Goal: Task Accomplishment & Management: Complete application form

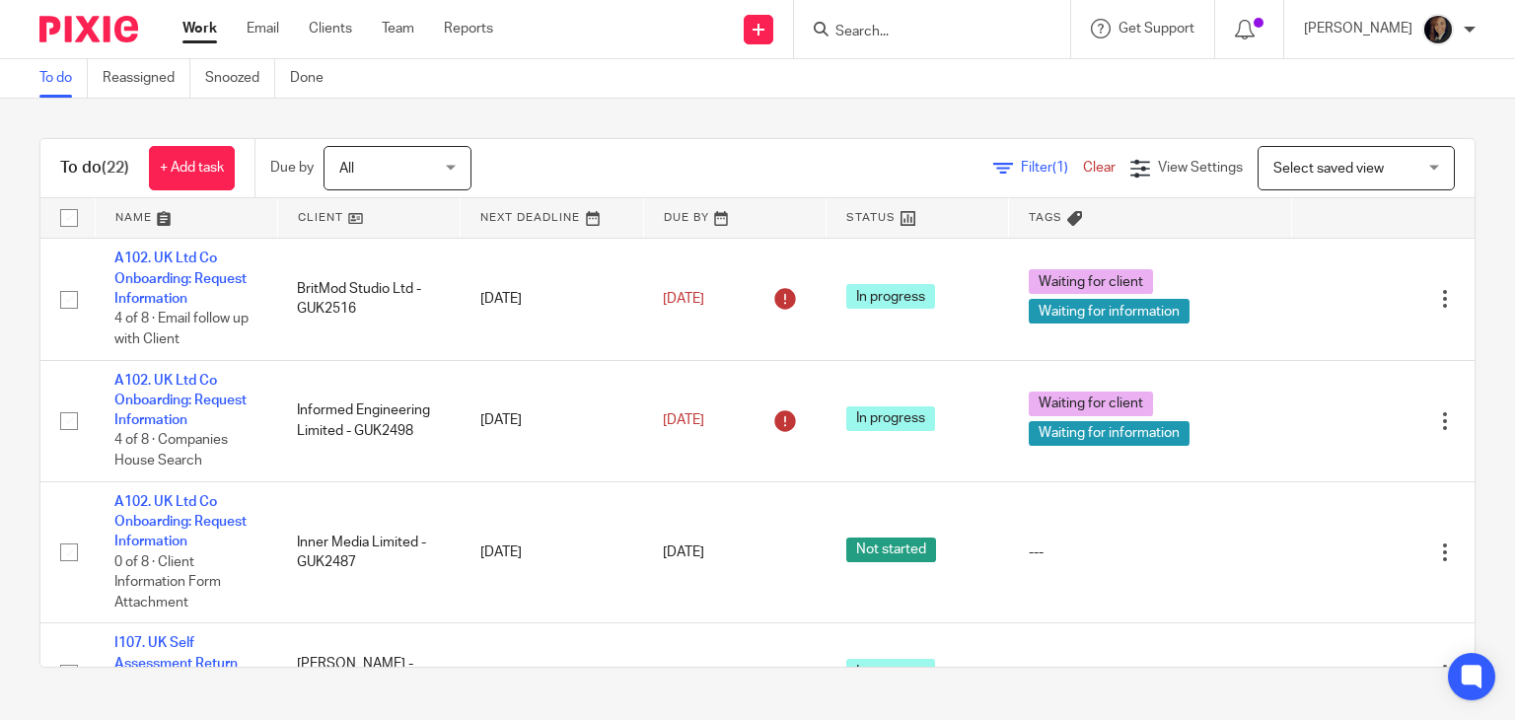
scroll to position [417, 0]
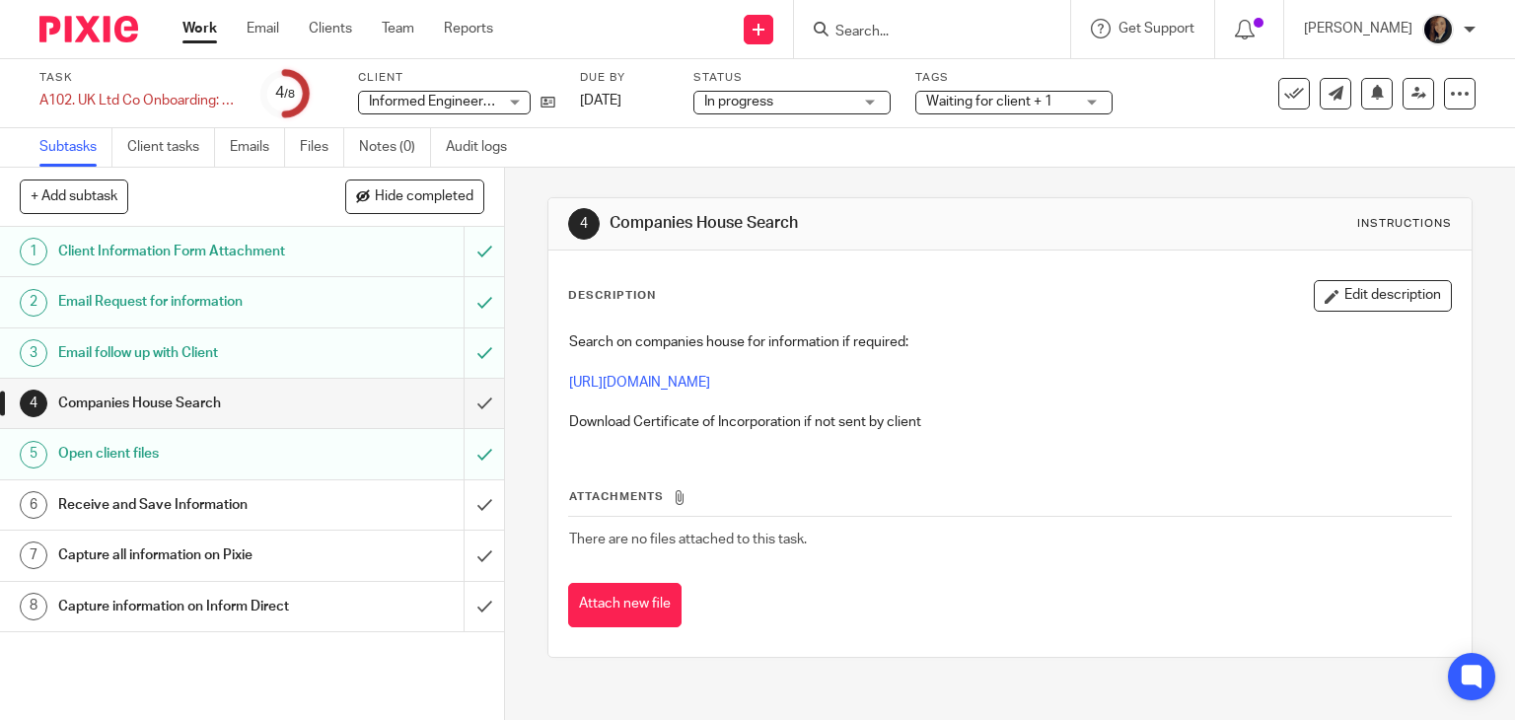
click at [896, 36] on input "Search" at bounding box center [923, 33] width 178 height 18
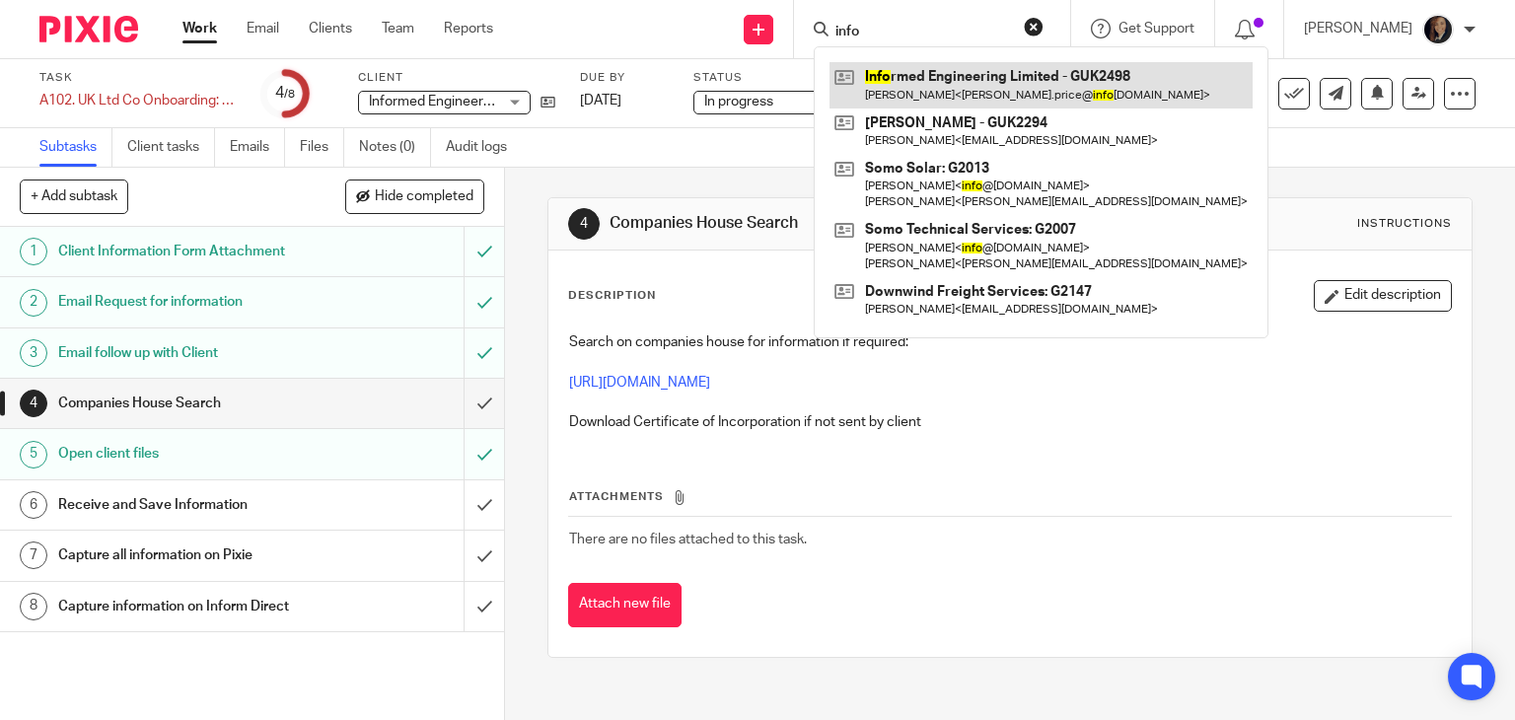
type input "info"
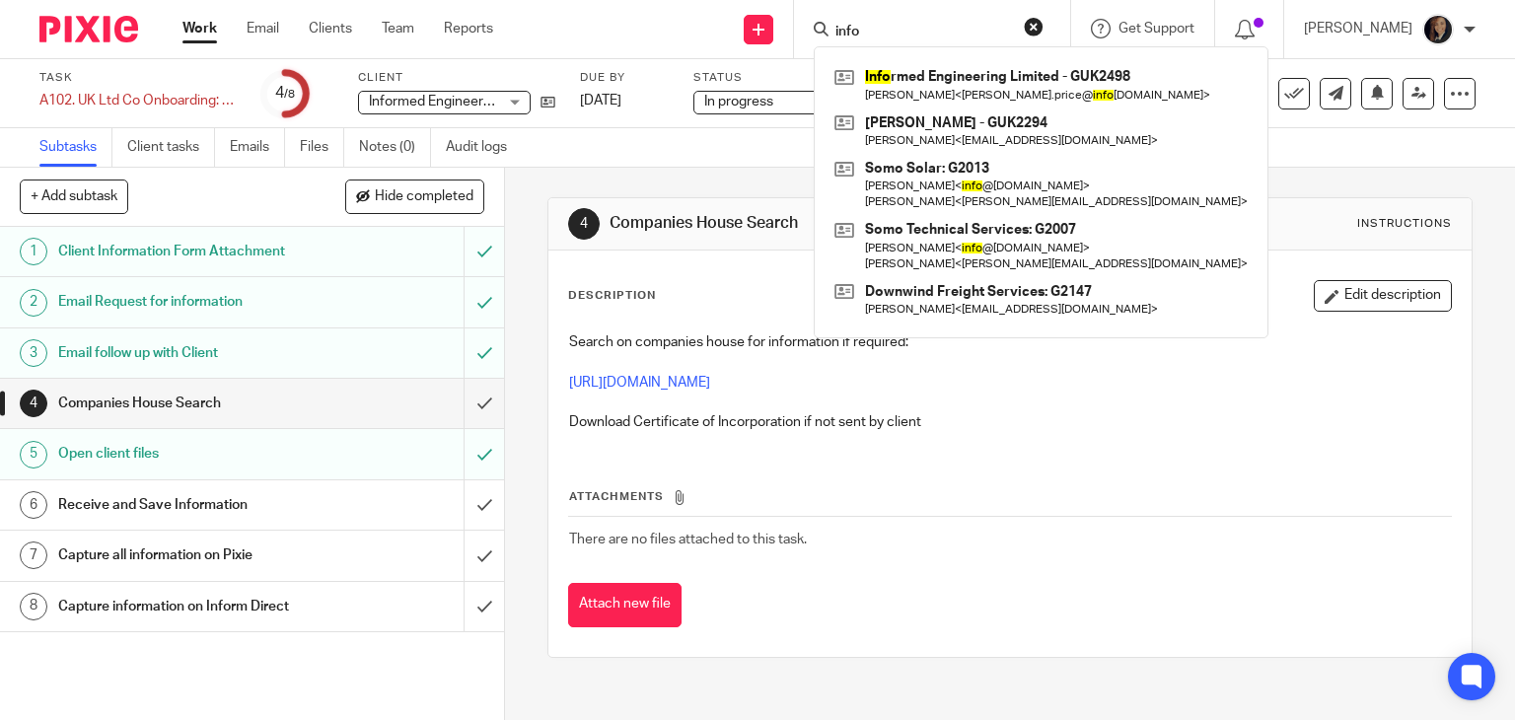
click at [146, 505] on h1 "Receive and Save Information" at bounding box center [186, 505] width 257 height 30
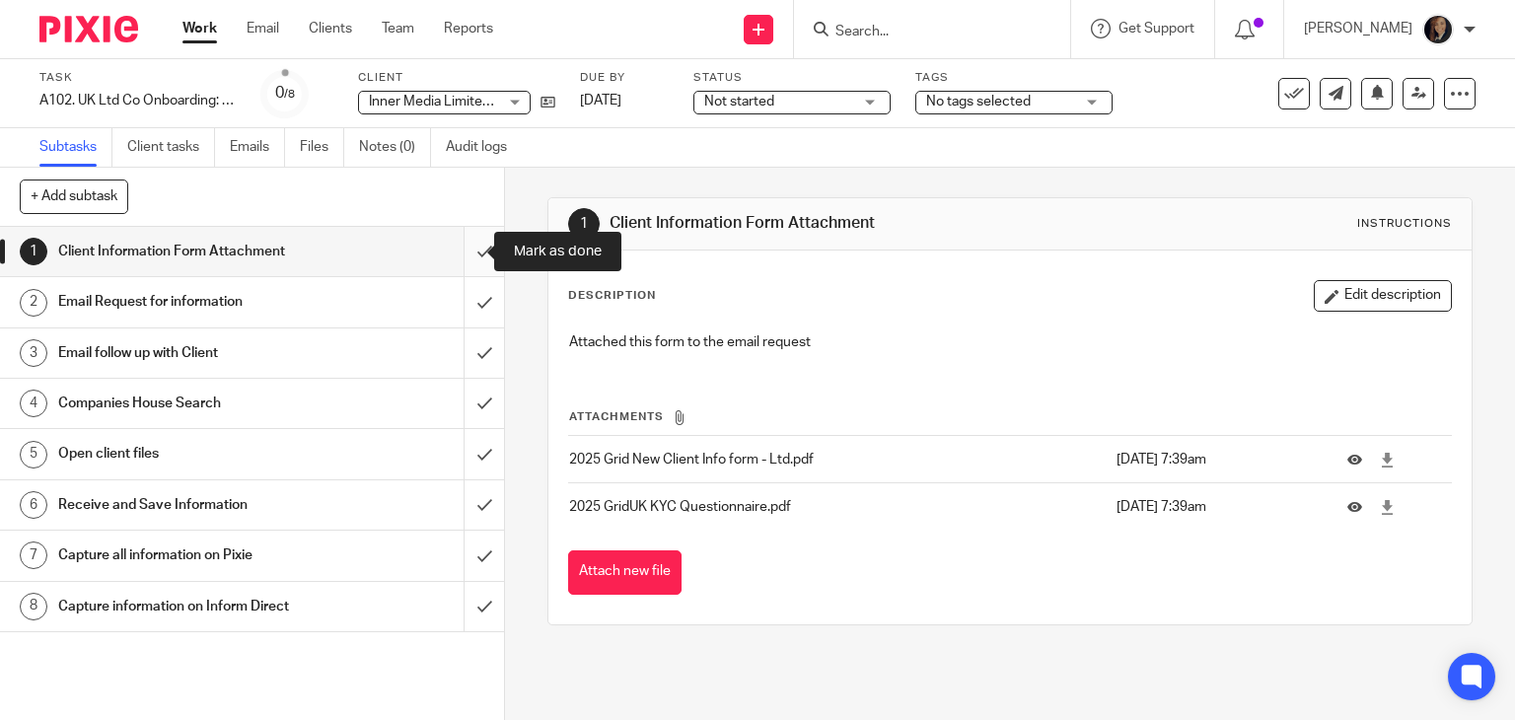
click at [463, 252] on input "submit" at bounding box center [252, 251] width 504 height 49
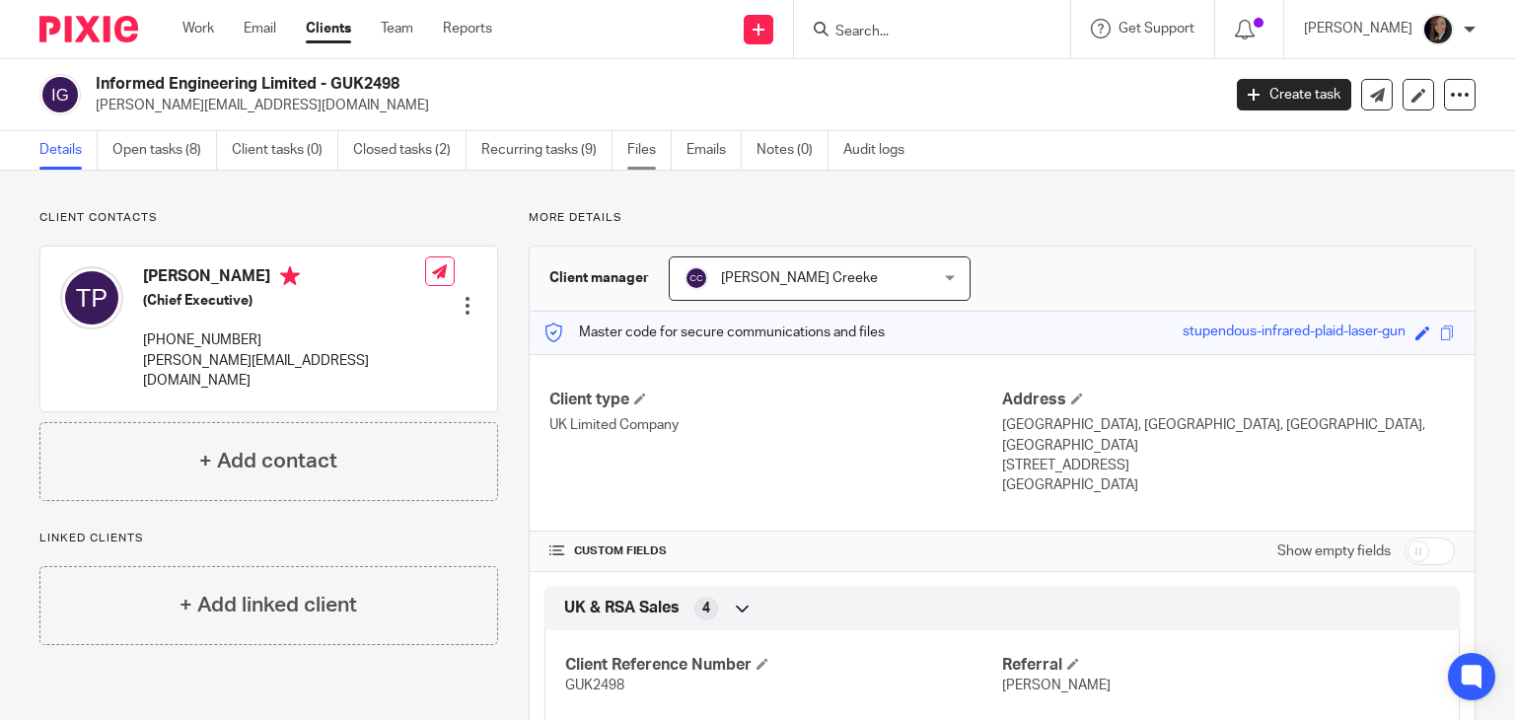
click at [627, 144] on link "Files" at bounding box center [649, 150] width 44 height 38
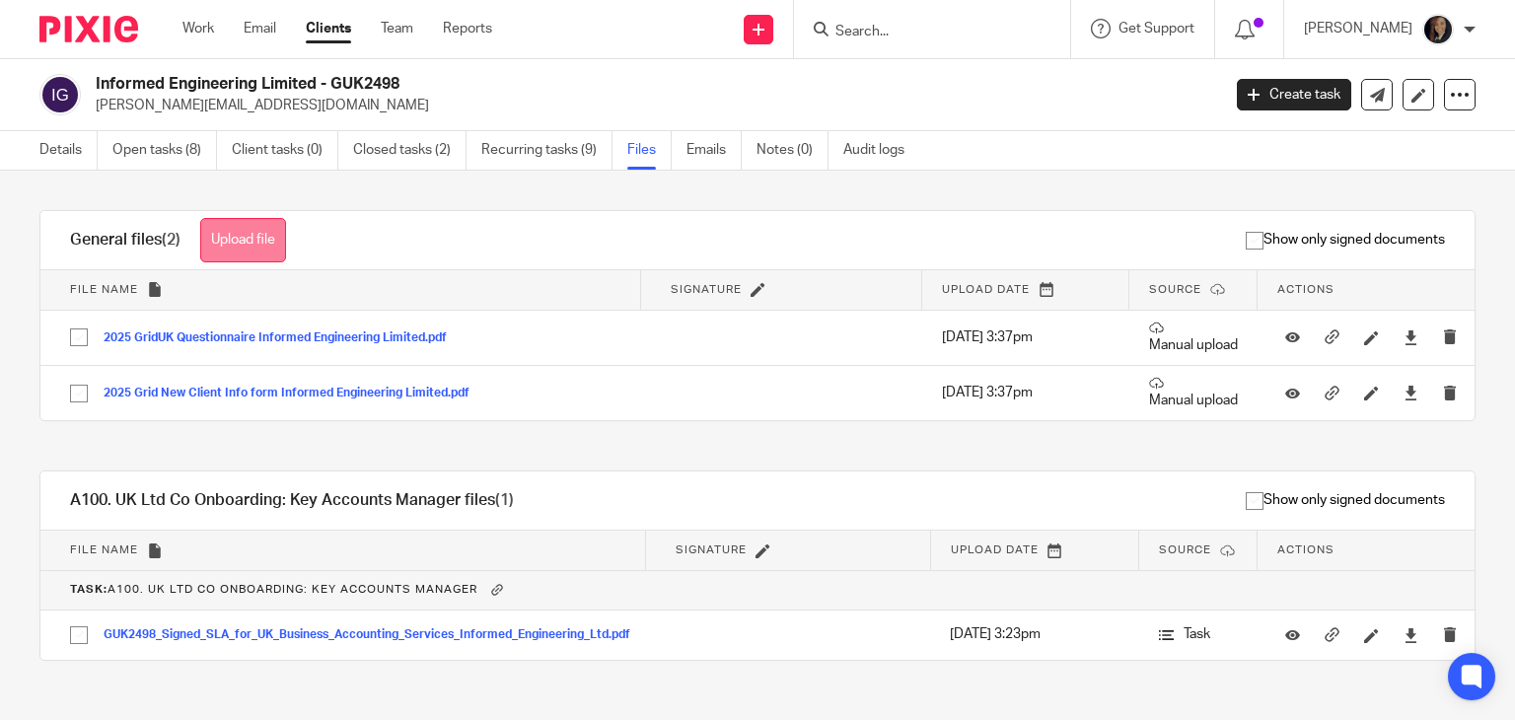
click at [248, 245] on button "Upload file" at bounding box center [243, 240] width 86 height 44
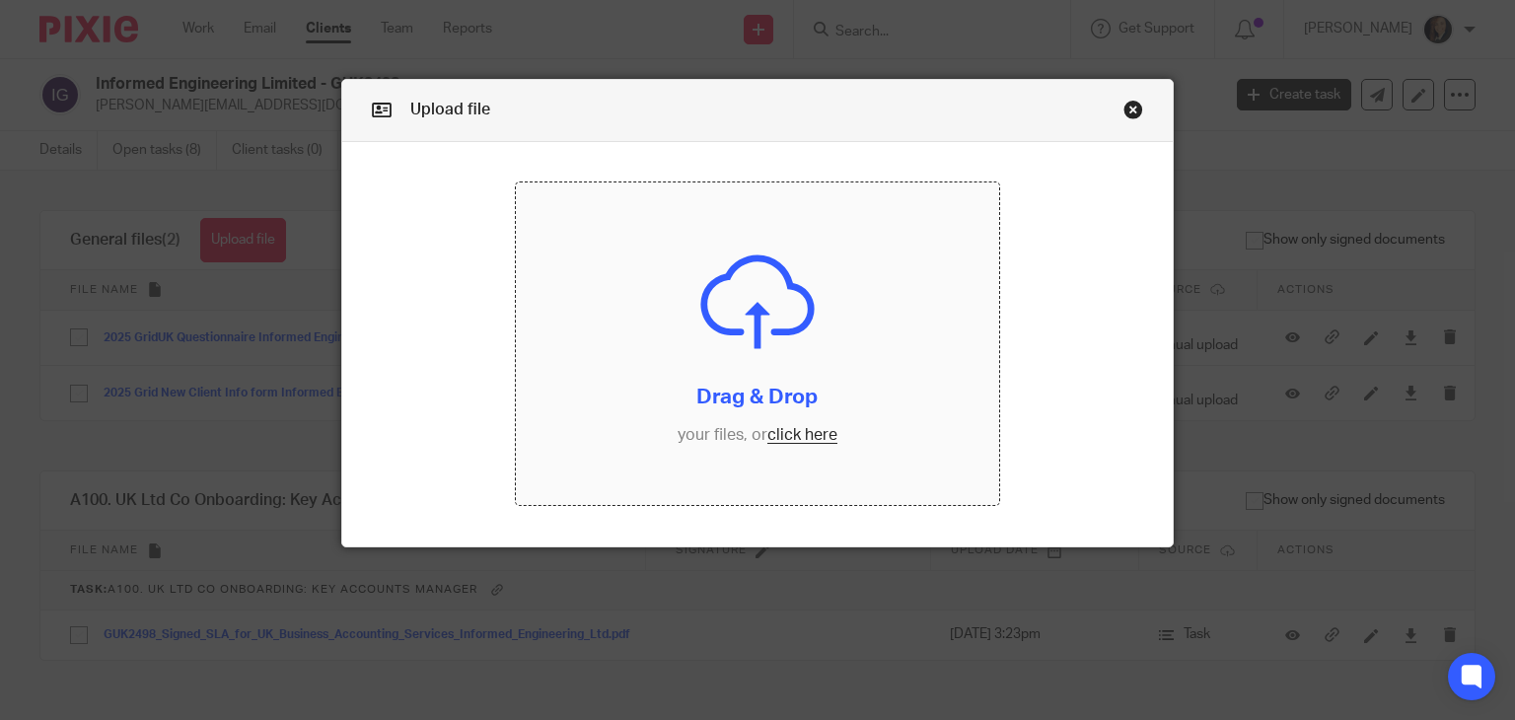
click at [796, 439] on input "file" at bounding box center [757, 344] width 483 height 323
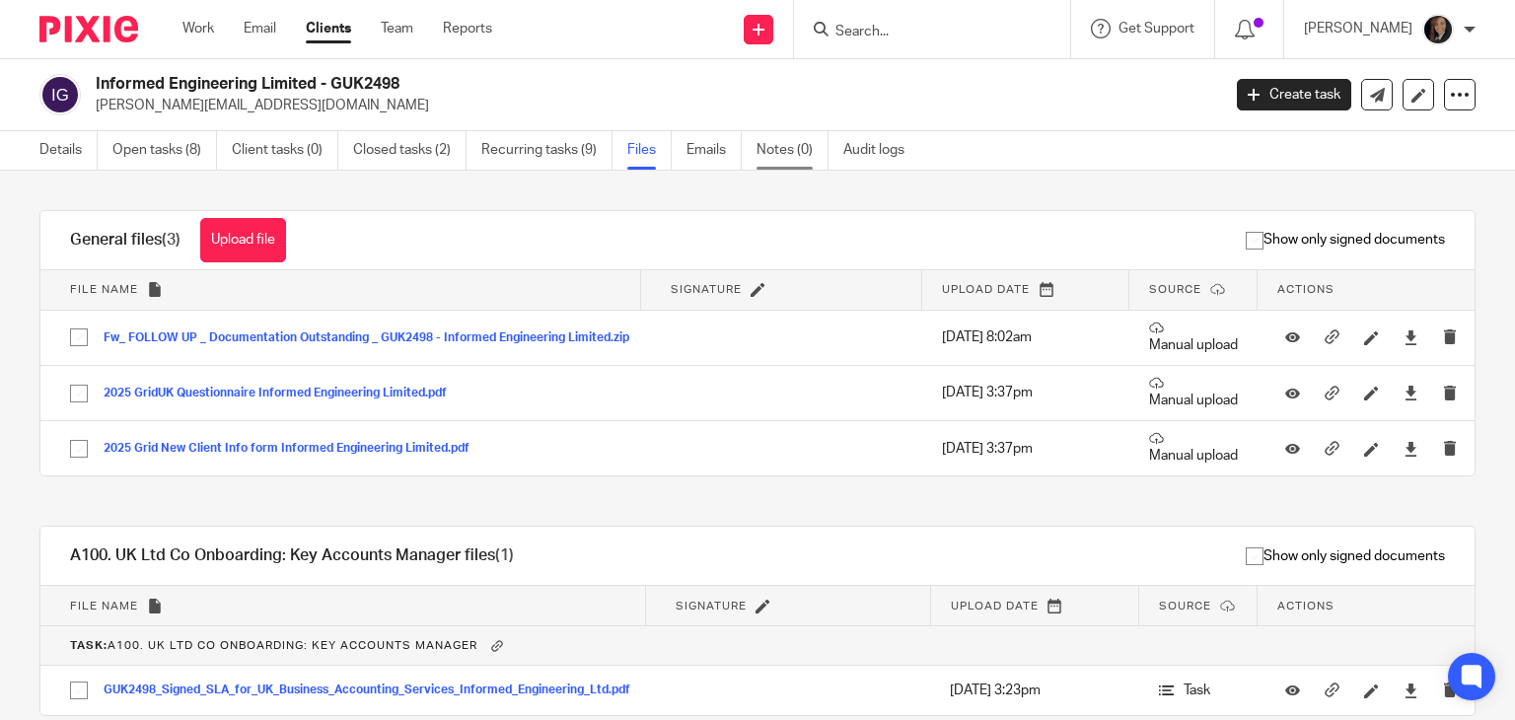
click at [789, 157] on link "Notes (0)" at bounding box center [793, 150] width 72 height 38
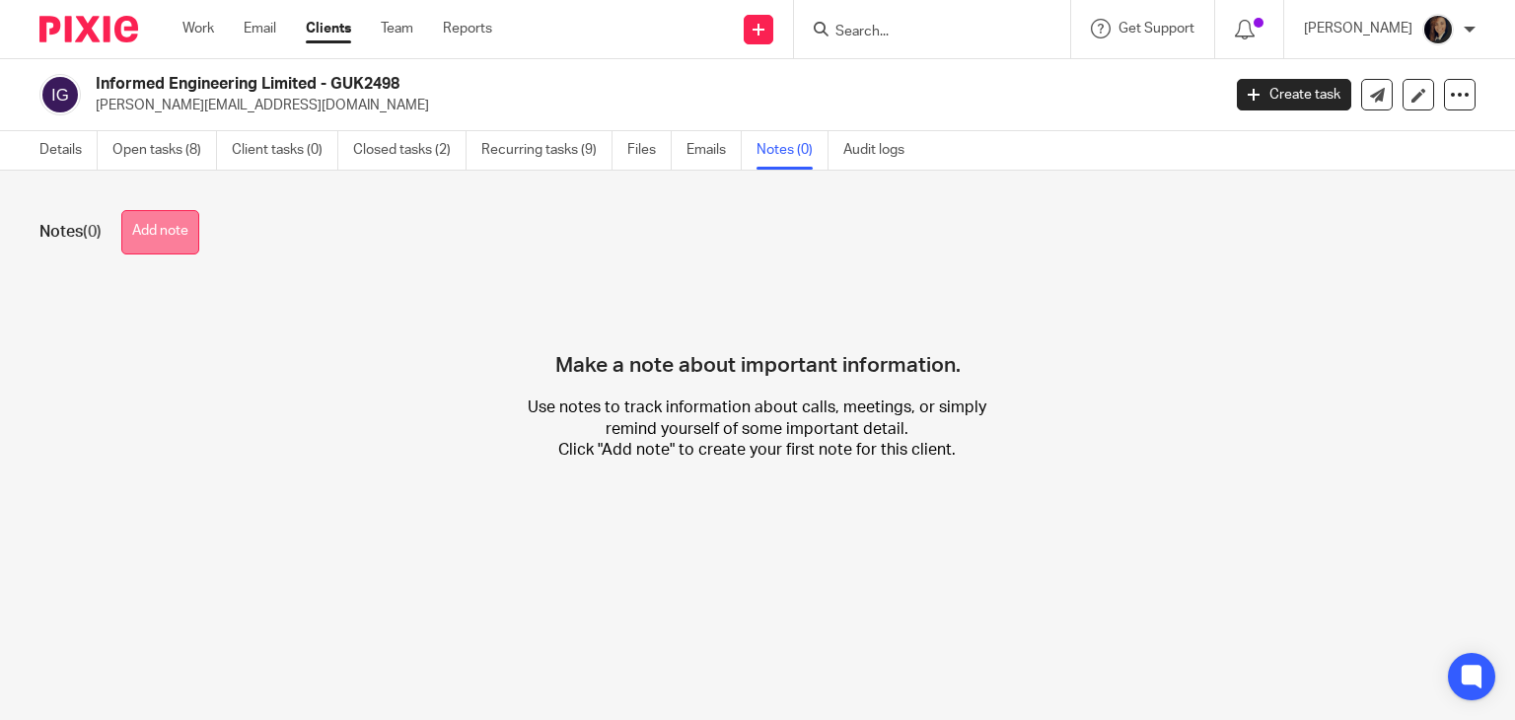
click at [140, 228] on button "Add note" at bounding box center [160, 232] width 78 height 44
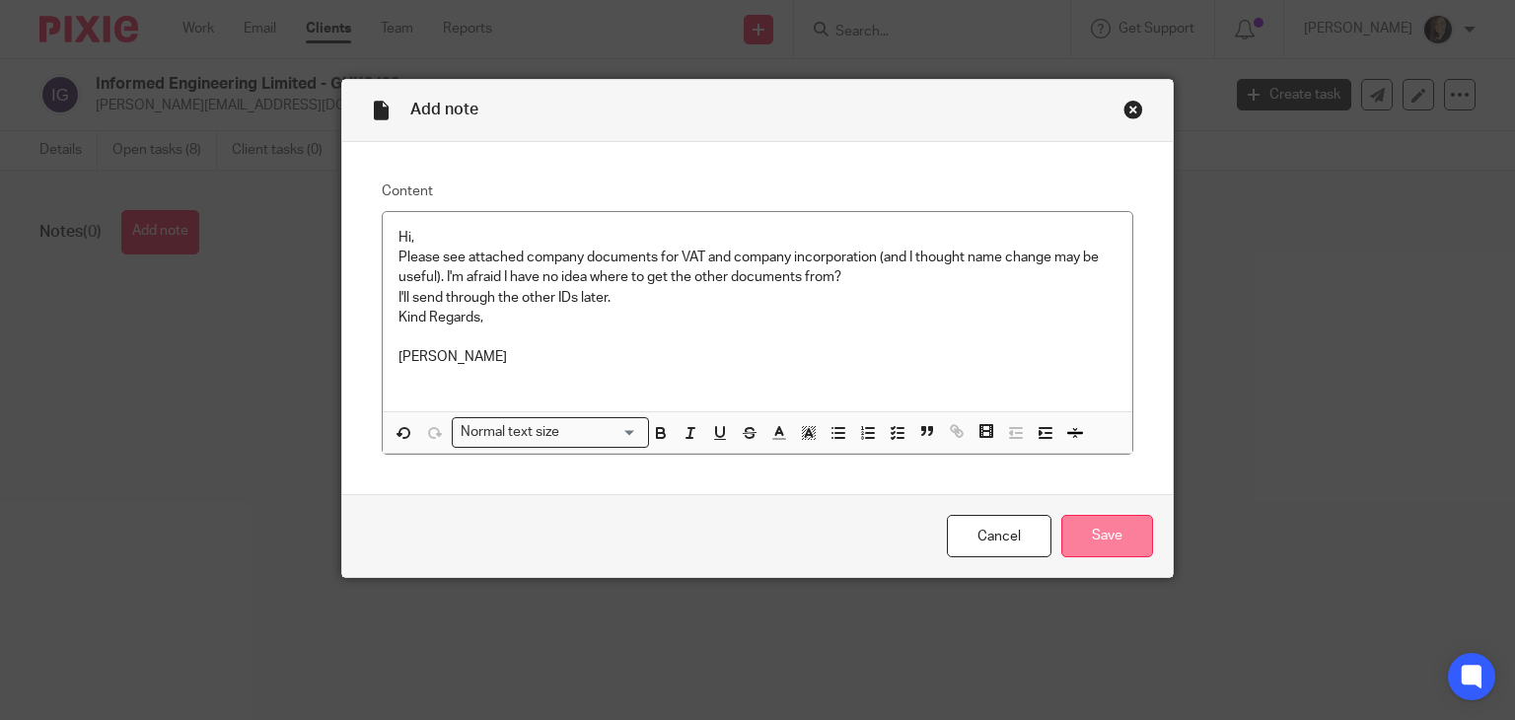
click at [1121, 530] on input "Save" at bounding box center [1108, 536] width 92 height 42
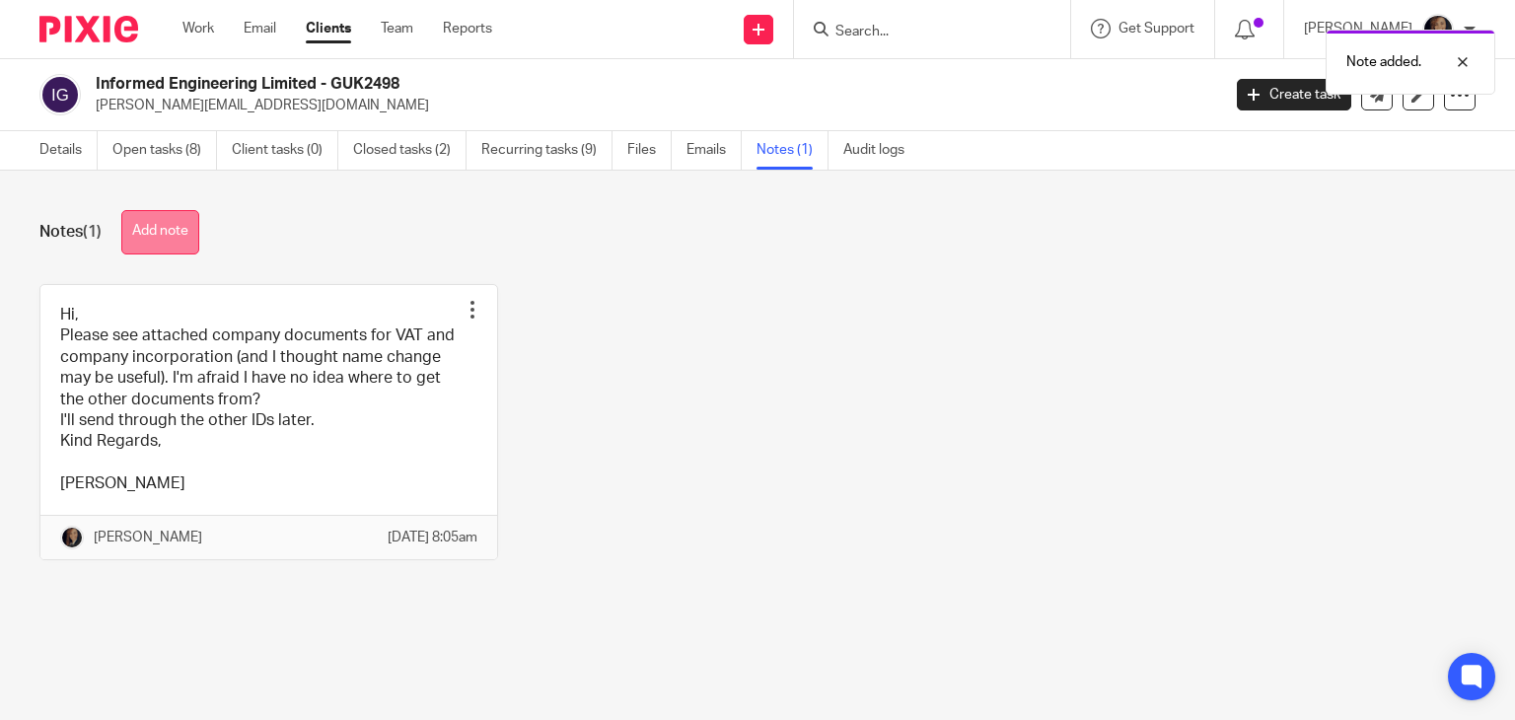
click at [162, 224] on button "Add note" at bounding box center [160, 232] width 78 height 44
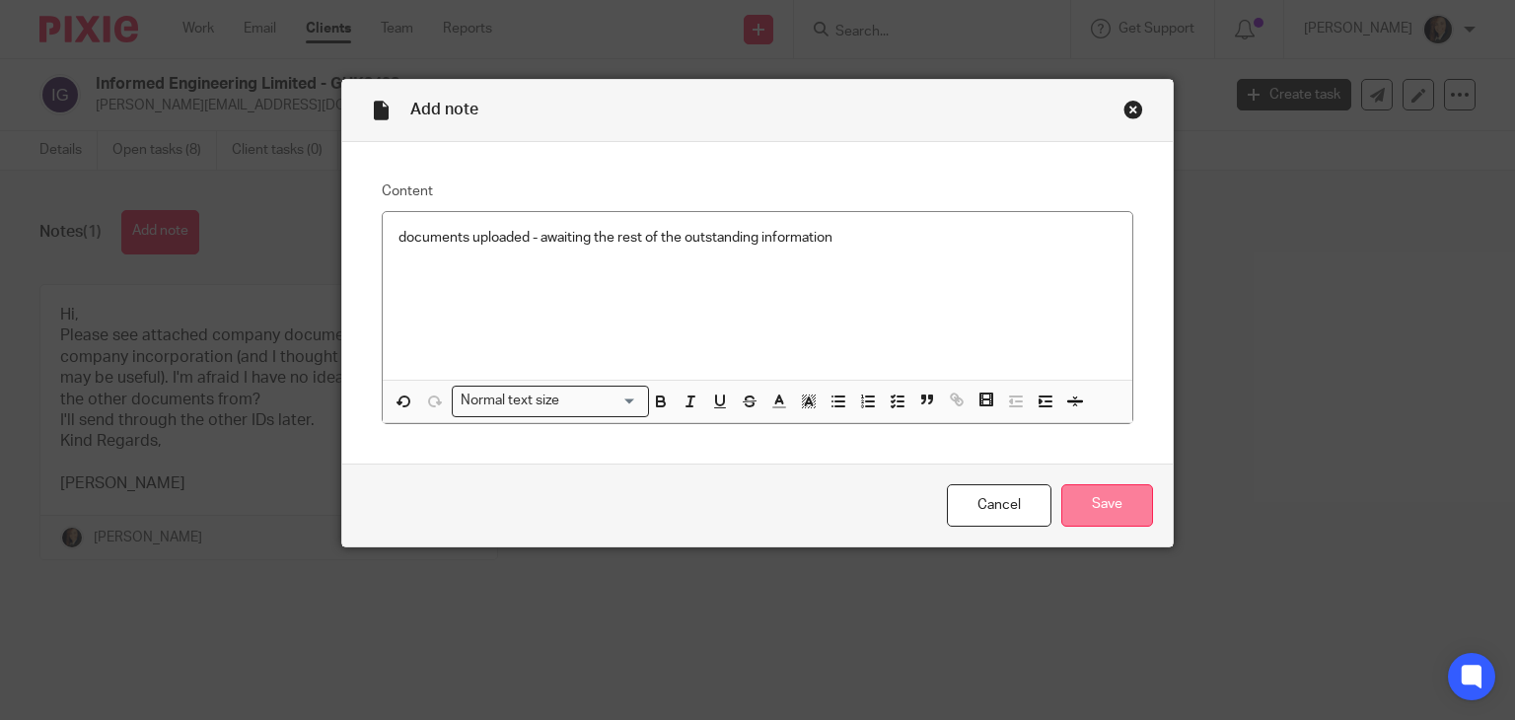
click at [1086, 503] on input "Save" at bounding box center [1108, 505] width 92 height 42
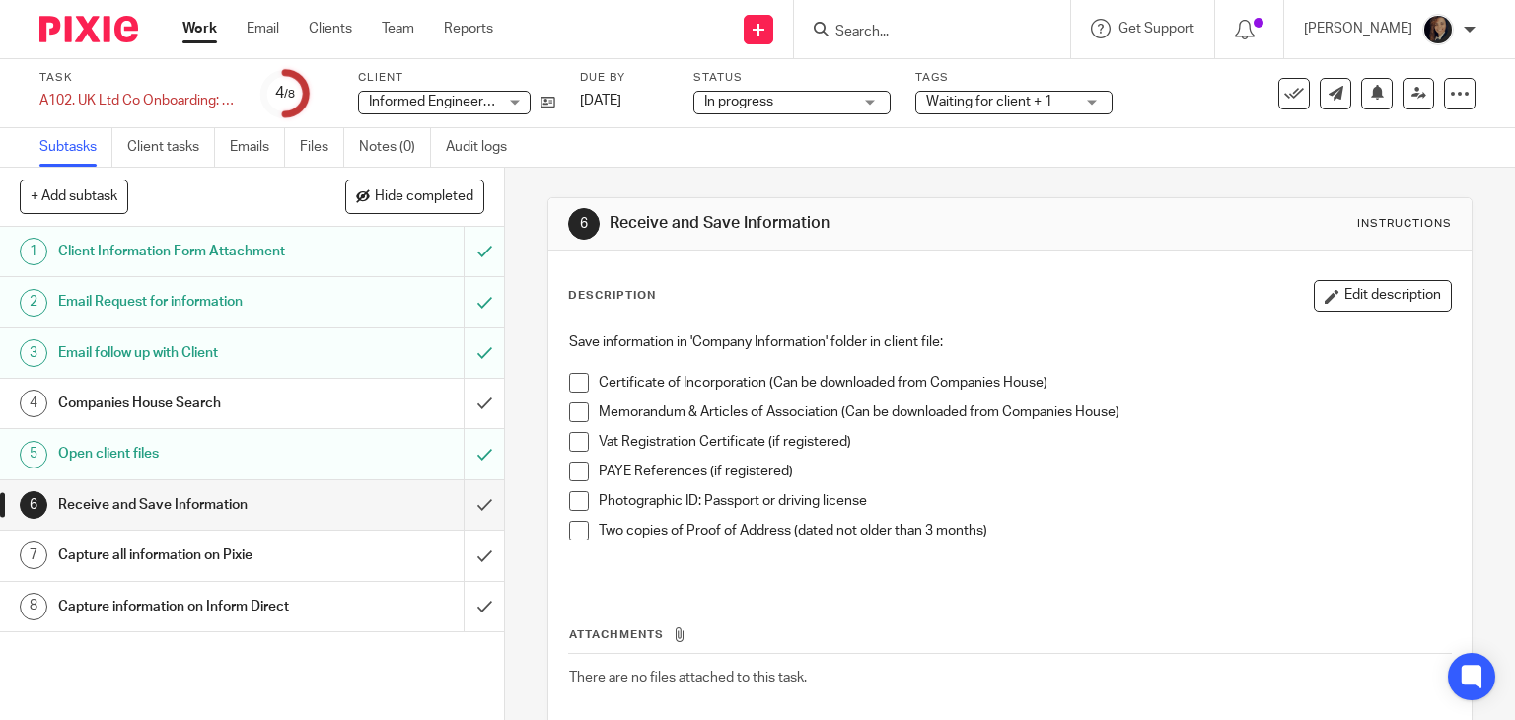
click at [137, 451] on h1 "Open client files" at bounding box center [186, 454] width 257 height 30
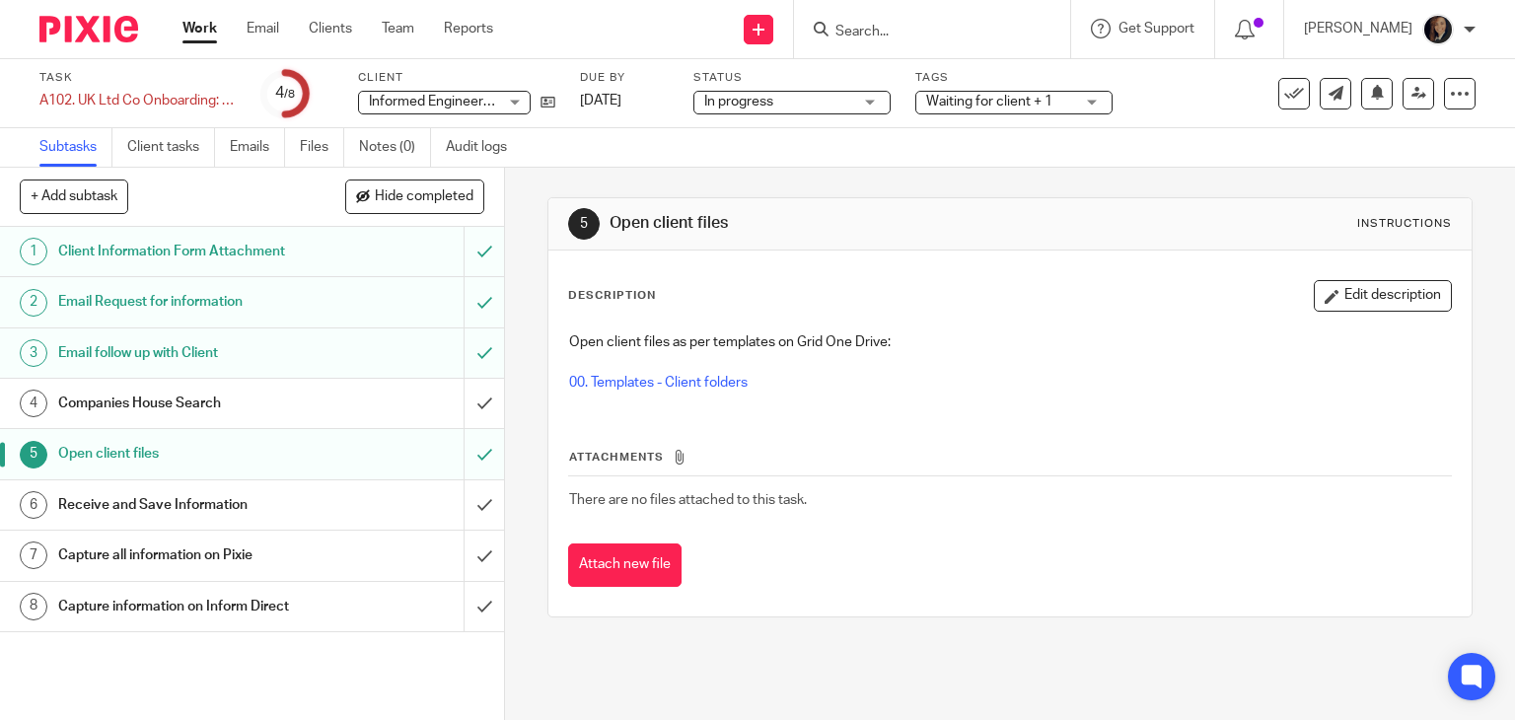
click at [286, 404] on h1 "Companies House Search" at bounding box center [186, 404] width 257 height 30
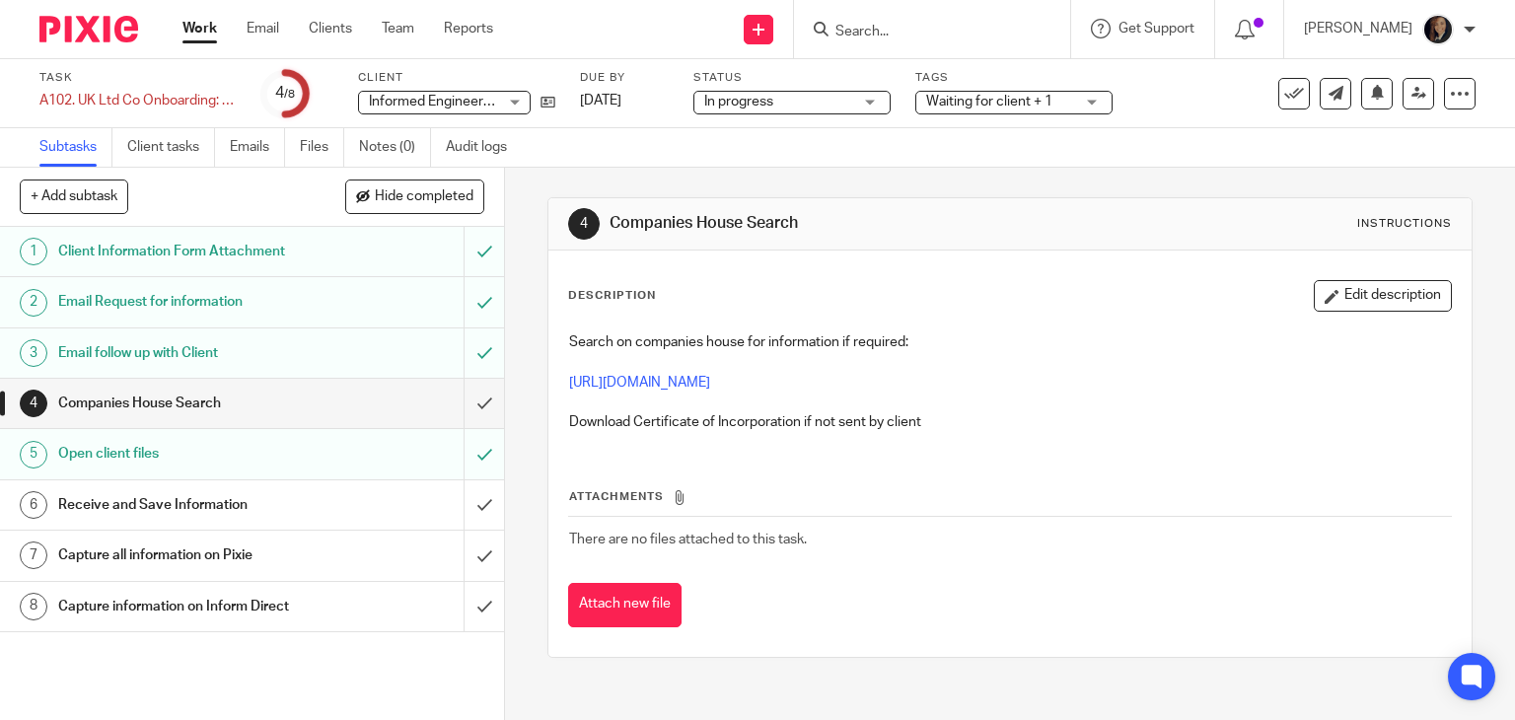
click at [285, 302] on h1 "Email Request for information" at bounding box center [186, 302] width 257 height 30
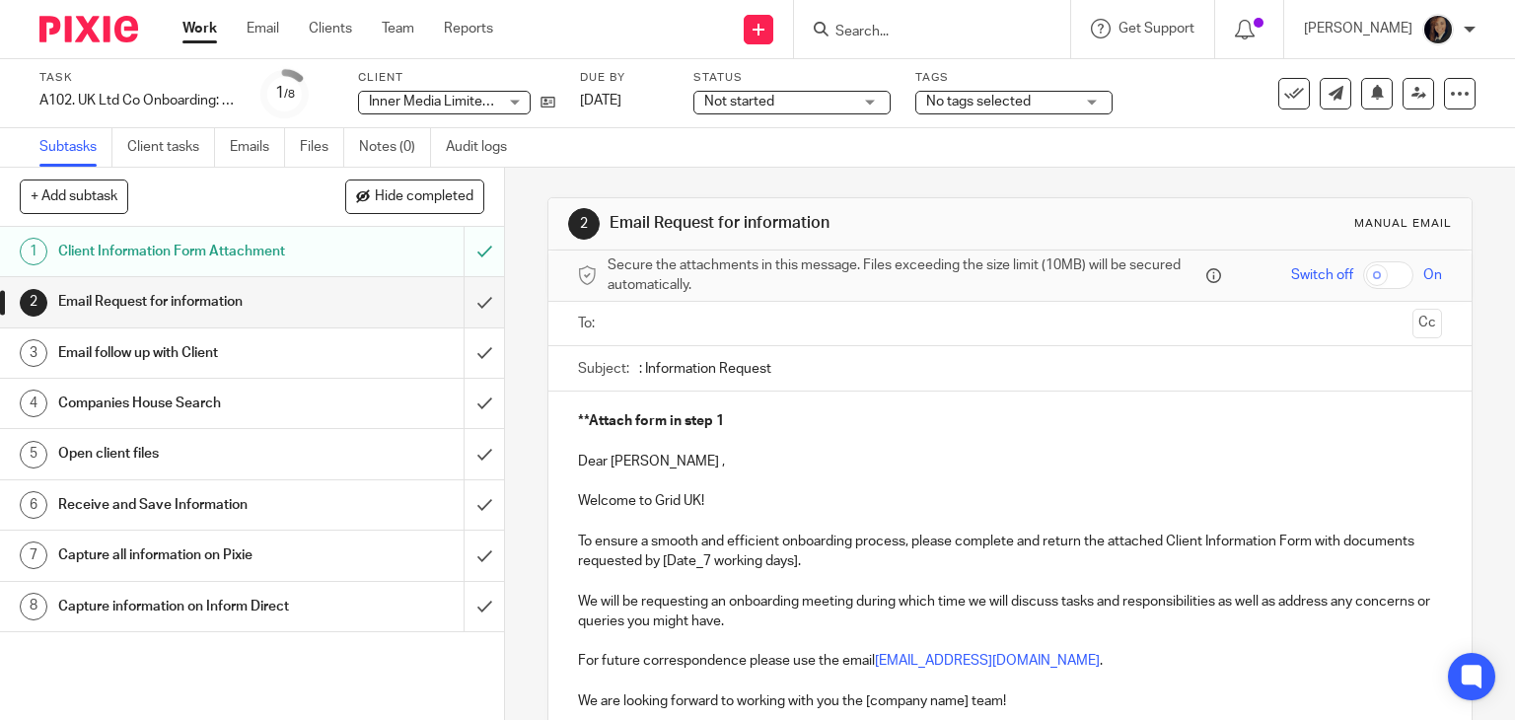
click at [204, 245] on h1 "Client Information Form Attachment" at bounding box center [186, 252] width 257 height 30
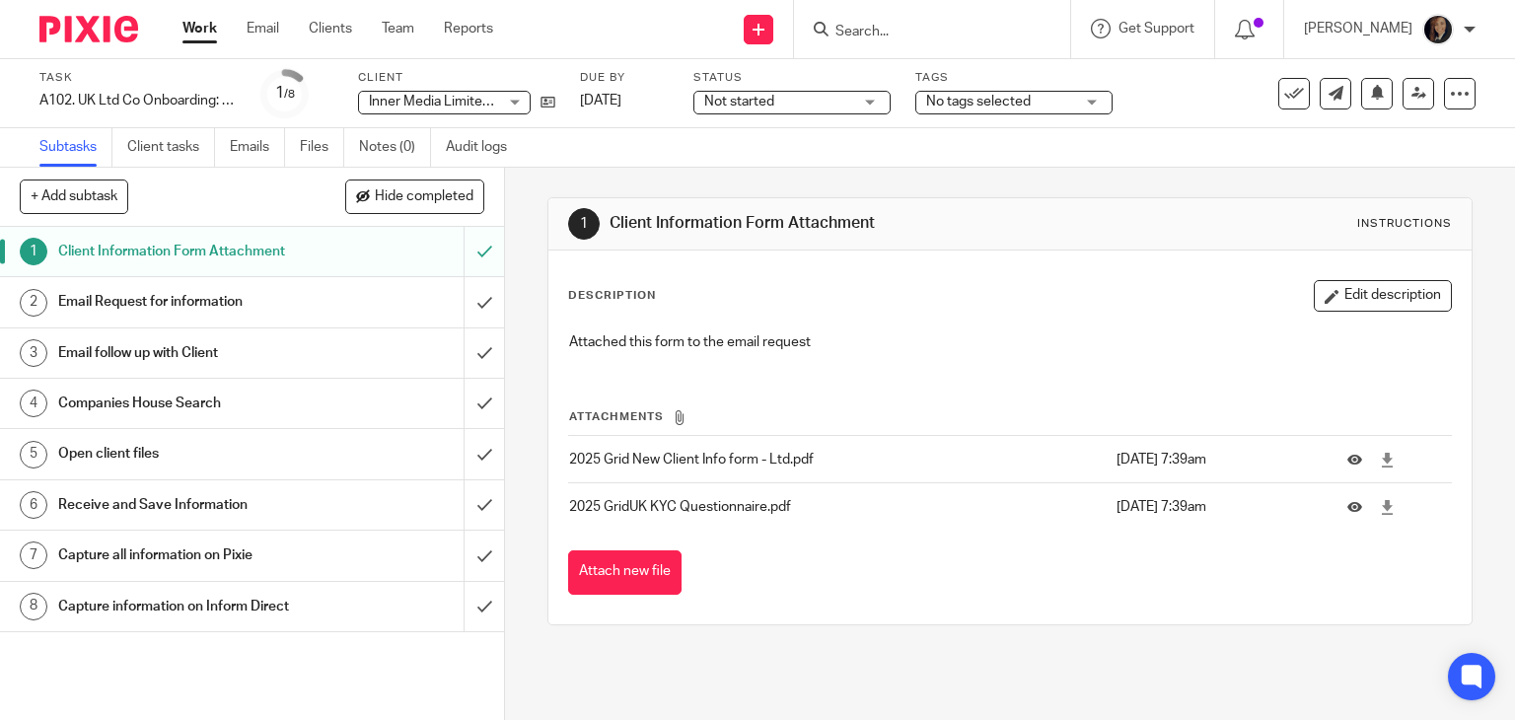
click at [204, 318] on link "2 Email Request for information" at bounding box center [232, 301] width 464 height 49
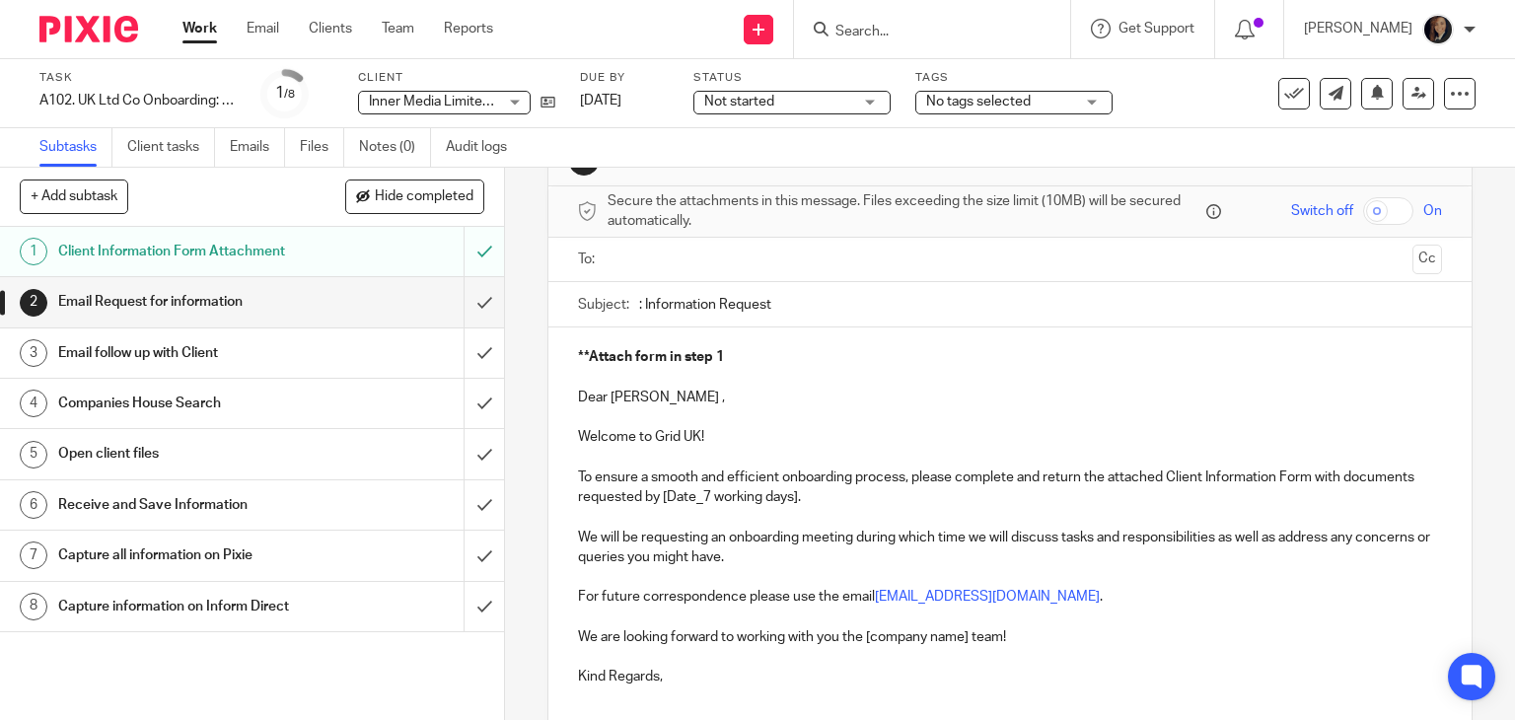
scroll to position [103, 0]
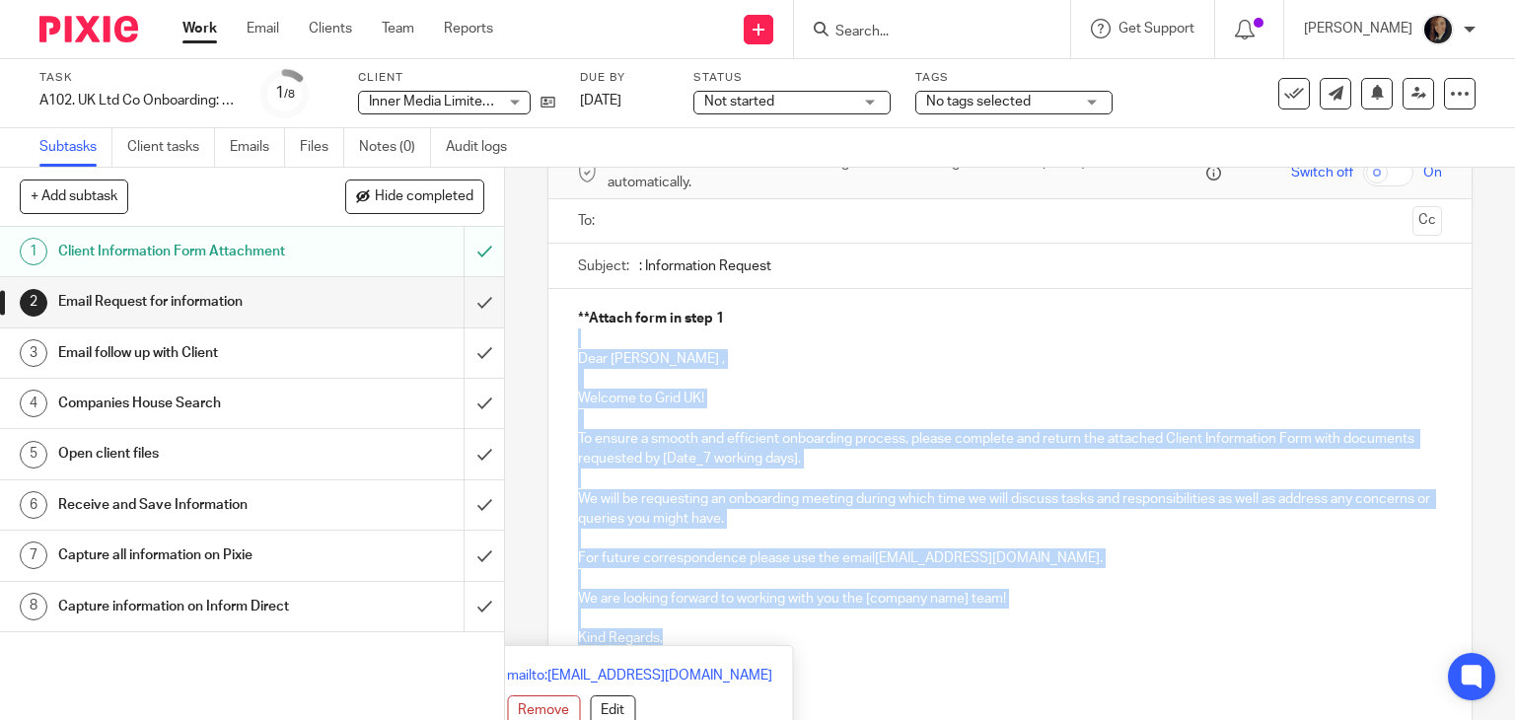
drag, startPoint x: 669, startPoint y: 633, endPoint x: 561, endPoint y: 344, distance: 308.4
click at [561, 344] on div "**Attach form in step 1 Dear [PERSON_NAME] , Welcome to Grid UK! To ensure a sm…" at bounding box center [1011, 496] width 924 height 414
copy div "Dear [PERSON_NAME] , Welcome to Grid UK! To ensure a smooth and efficient onboa…"
click at [464, 300] on input "submit" at bounding box center [252, 301] width 504 height 49
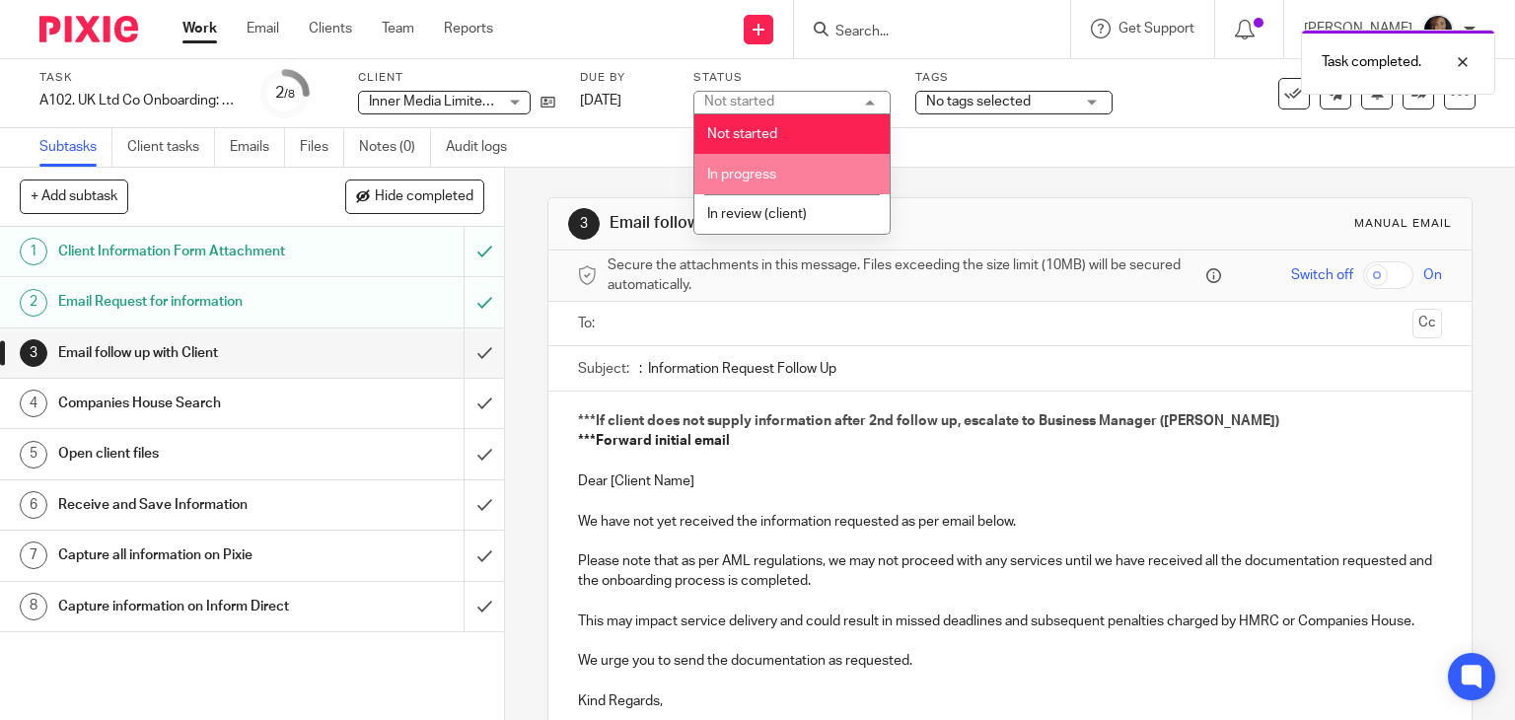
click at [806, 175] on li "In progress" at bounding box center [792, 174] width 195 height 40
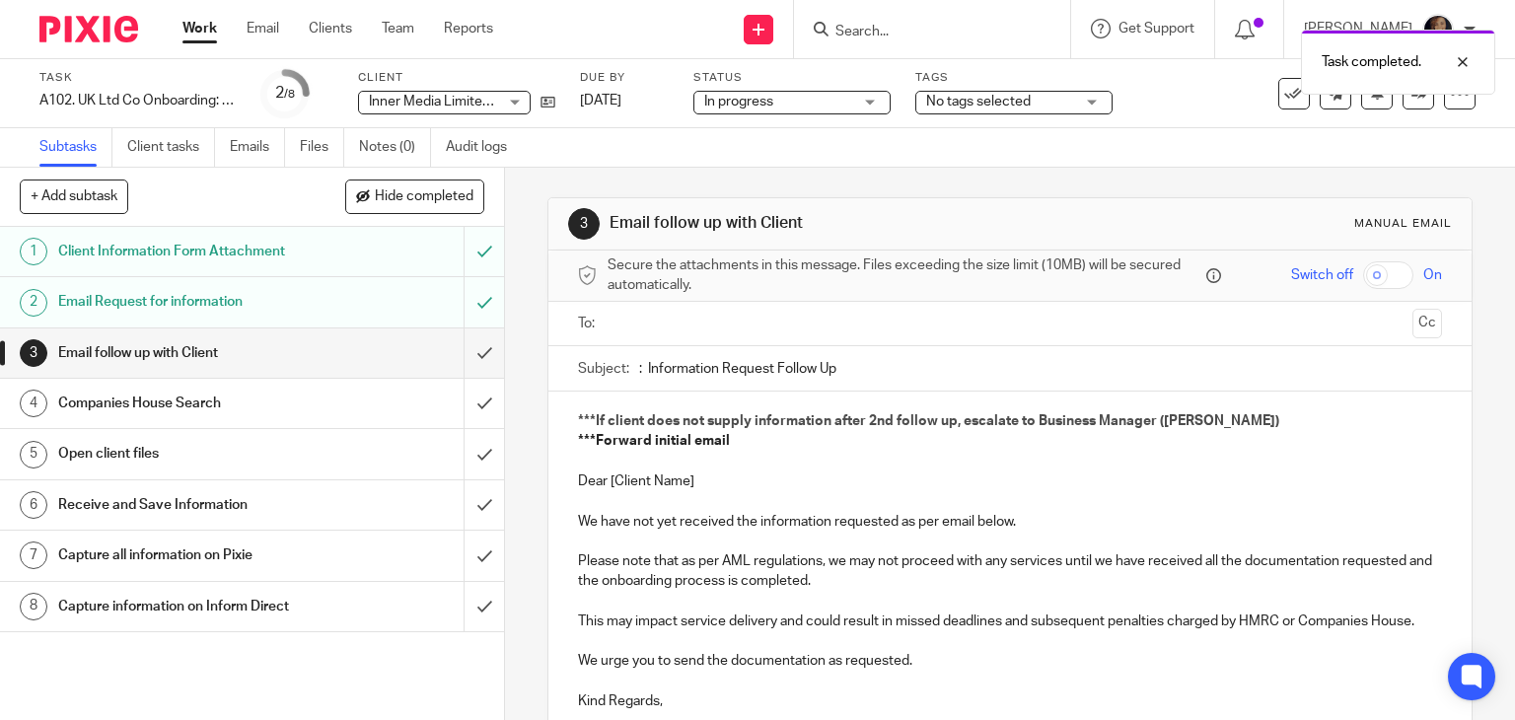
click at [1009, 104] on span "No tags selected" at bounding box center [978, 102] width 105 height 14
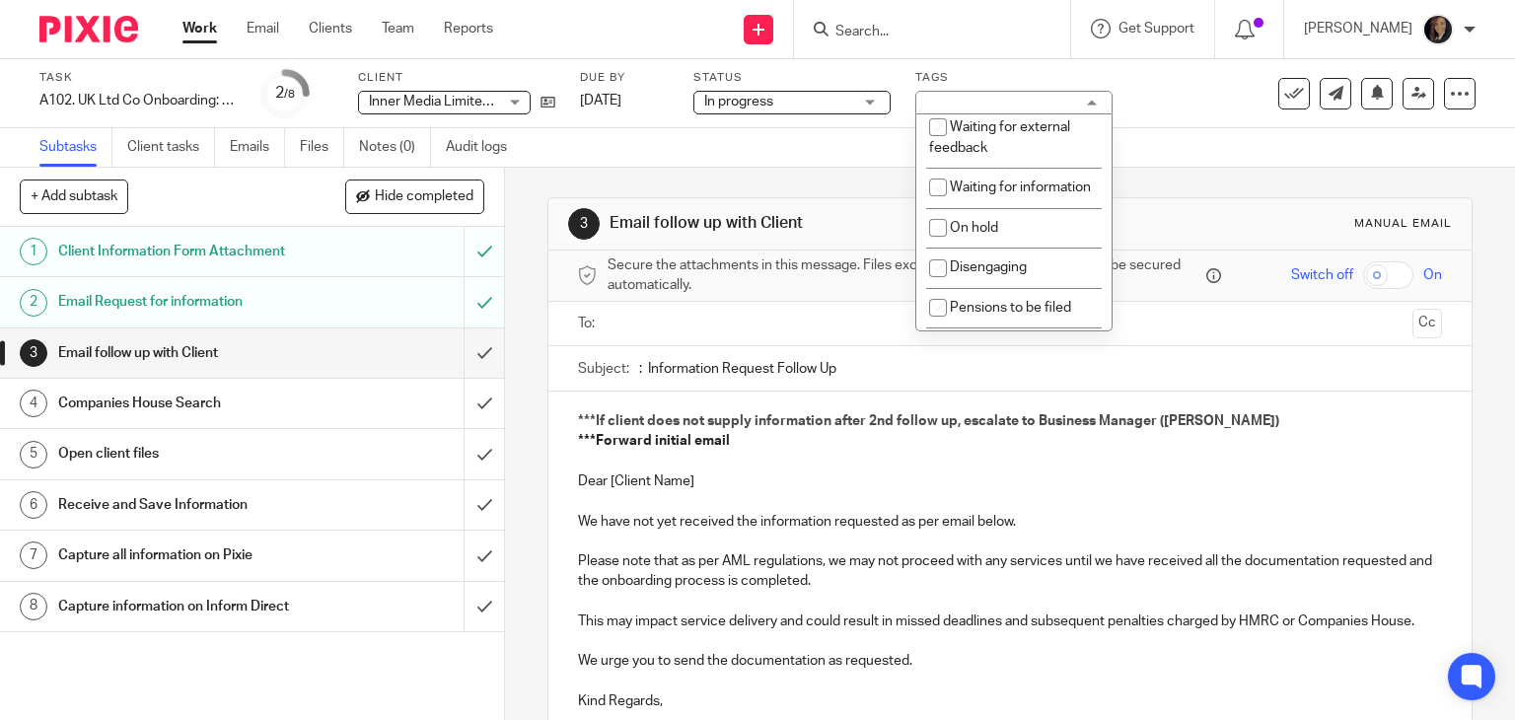
scroll to position [331, 0]
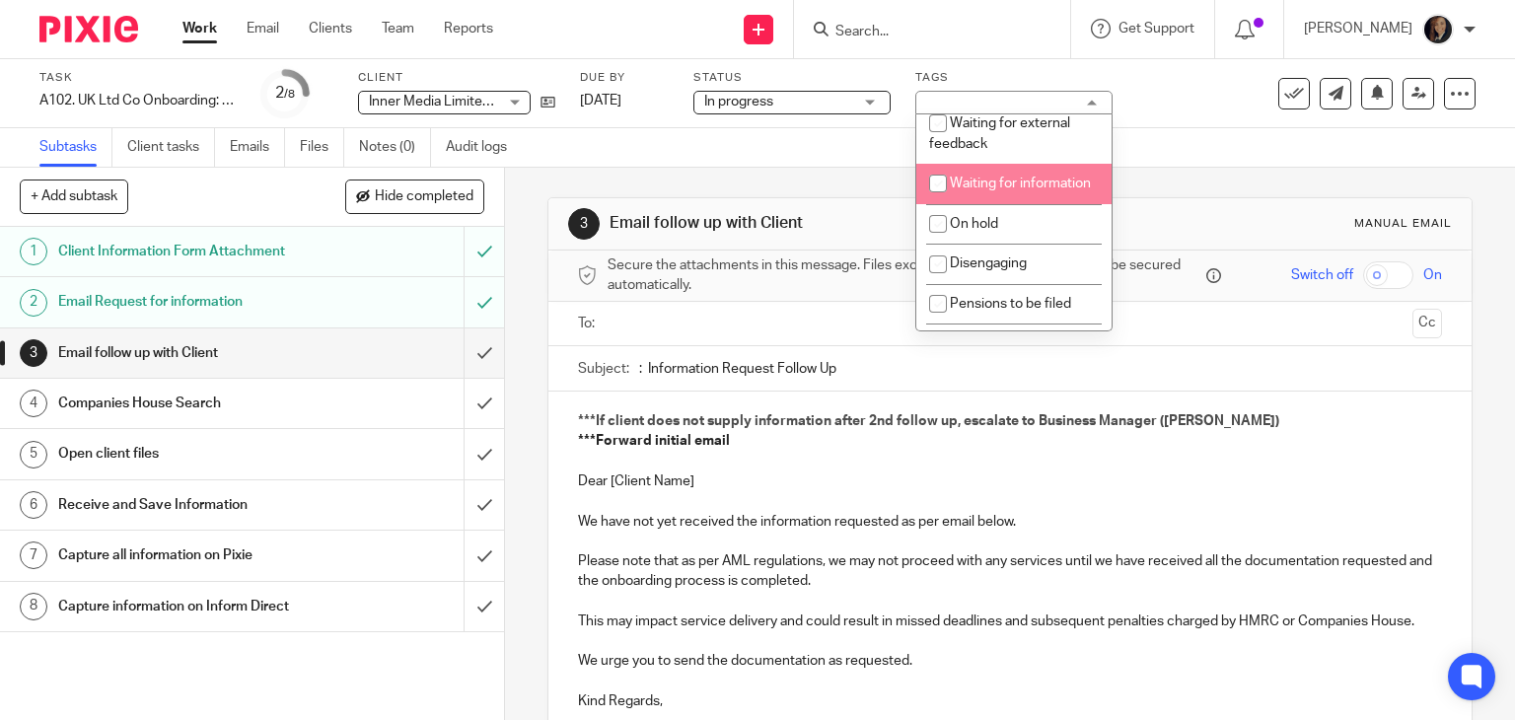
click at [943, 202] on input "checkbox" at bounding box center [937, 183] width 37 height 37
checkbox input "true"
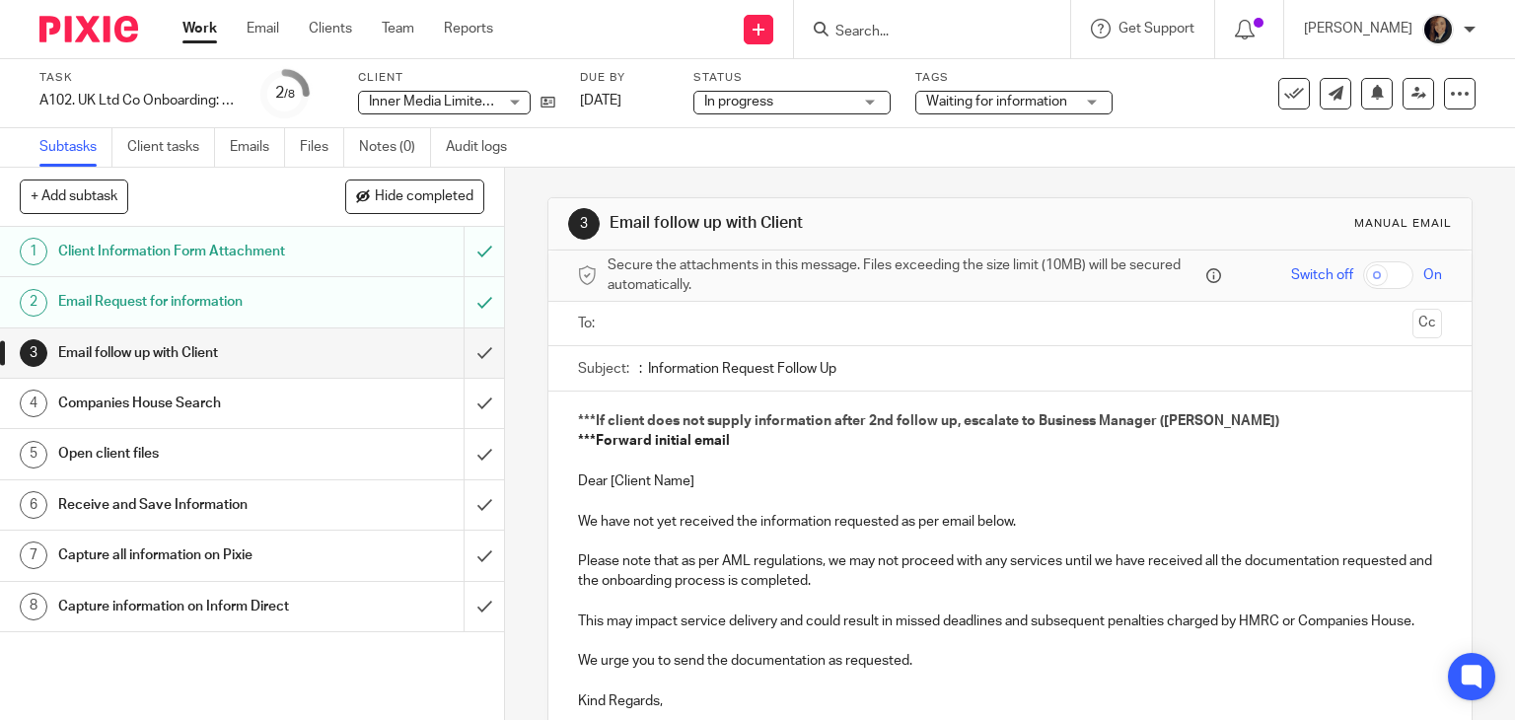
click at [1219, 131] on div "Subtasks Client tasks Emails Files Notes (0) Audit logs" at bounding box center [757, 147] width 1515 height 39
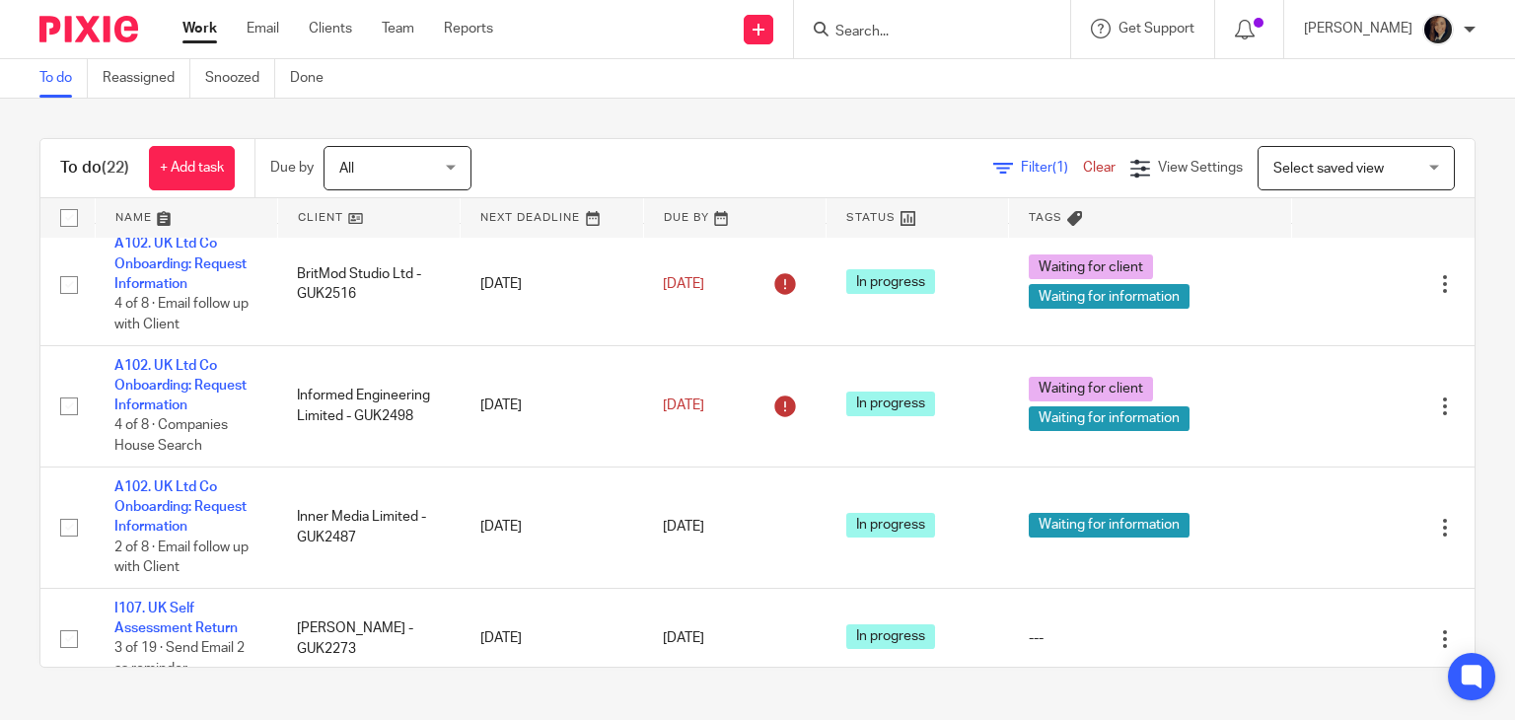
scroll to position [410, 0]
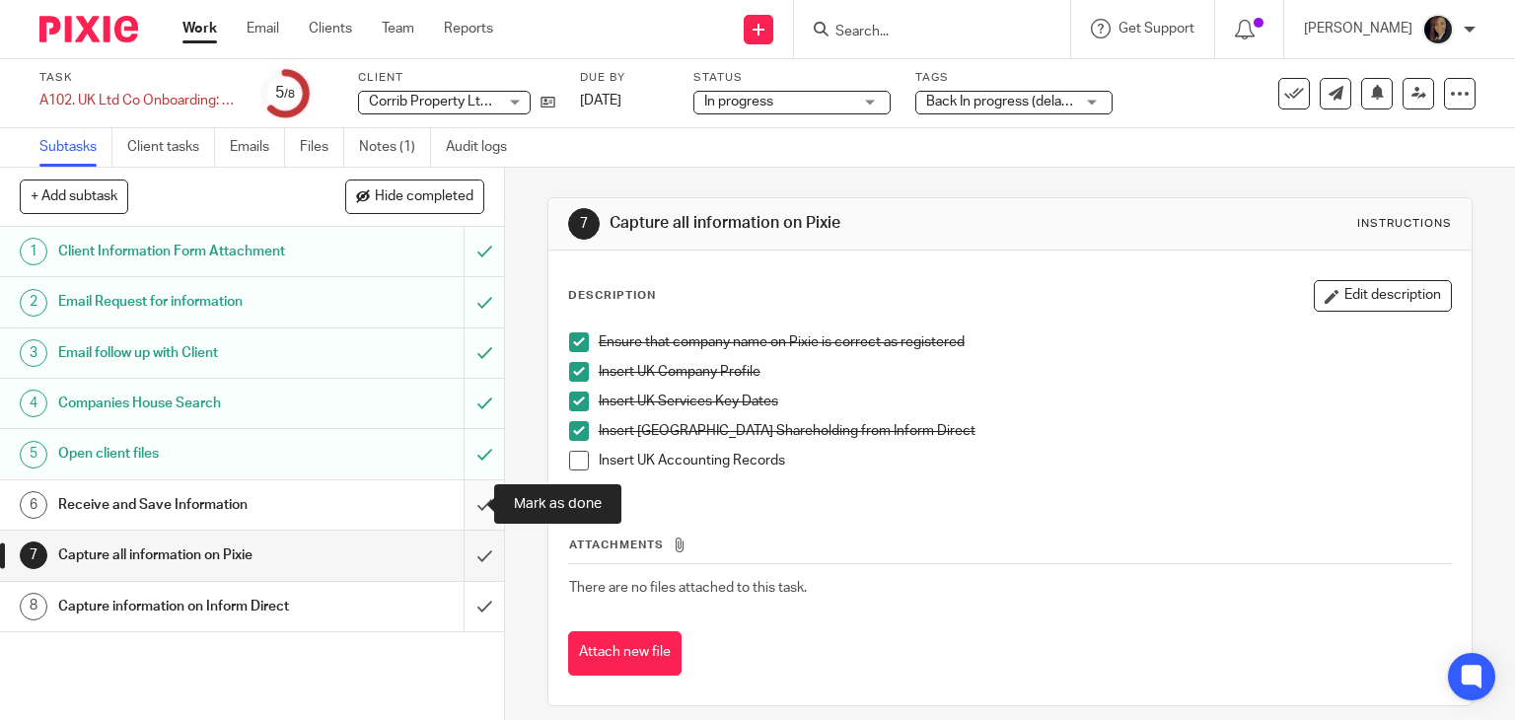
click at [458, 500] on input "submit" at bounding box center [252, 504] width 504 height 49
click at [146, 297] on h1 "Email Request for information" at bounding box center [186, 302] width 257 height 30
